Goal: Navigation & Orientation: Find specific page/section

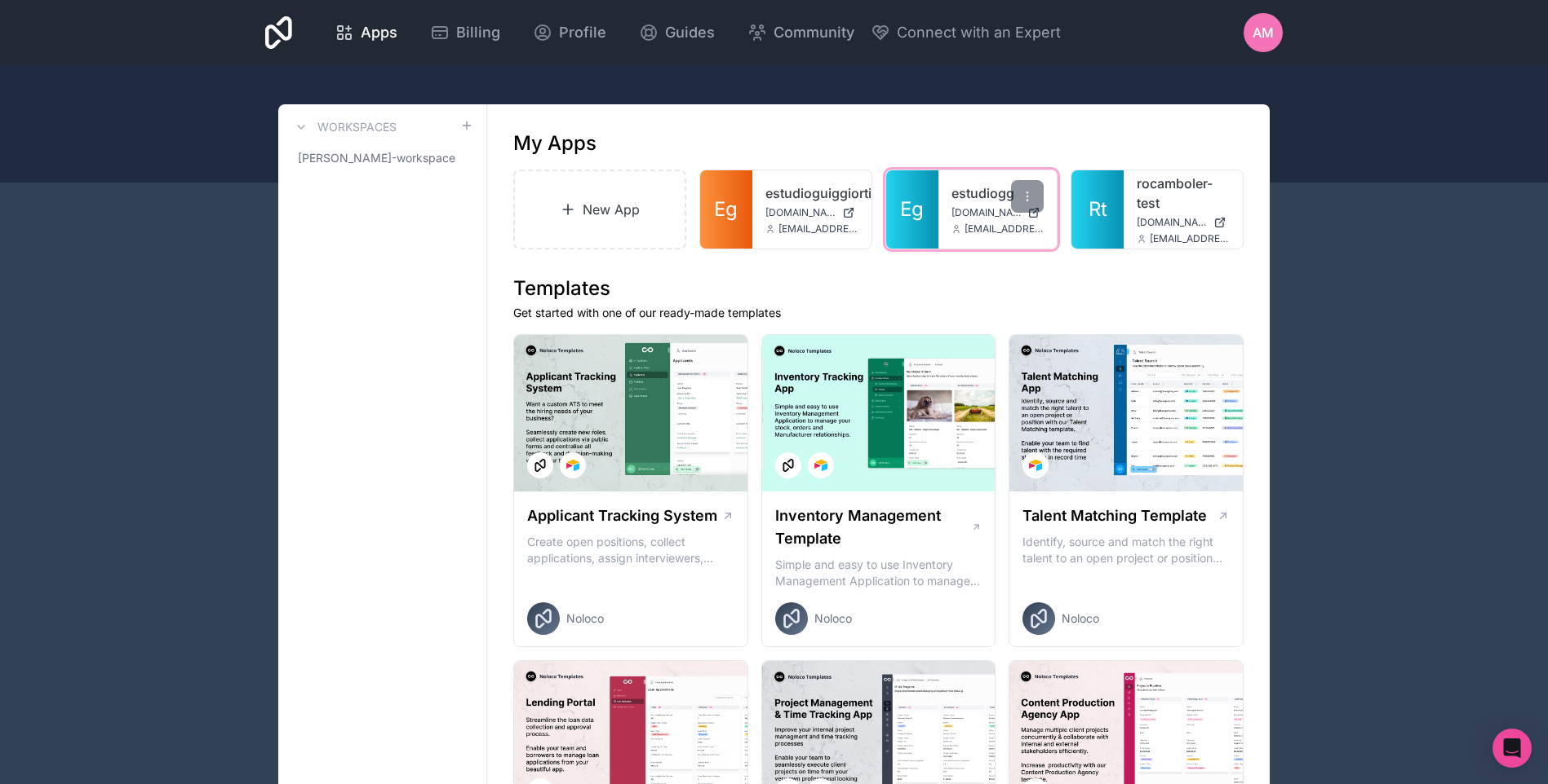
click at [974, 190] on link "estudiogg" at bounding box center [998, 193] width 93 height 20
click at [980, 190] on link "estudiogg" at bounding box center [998, 193] width 93 height 20
click at [976, 184] on link "estudiogg" at bounding box center [998, 193] width 93 height 20
